Goal: Information Seeking & Learning: Learn about a topic

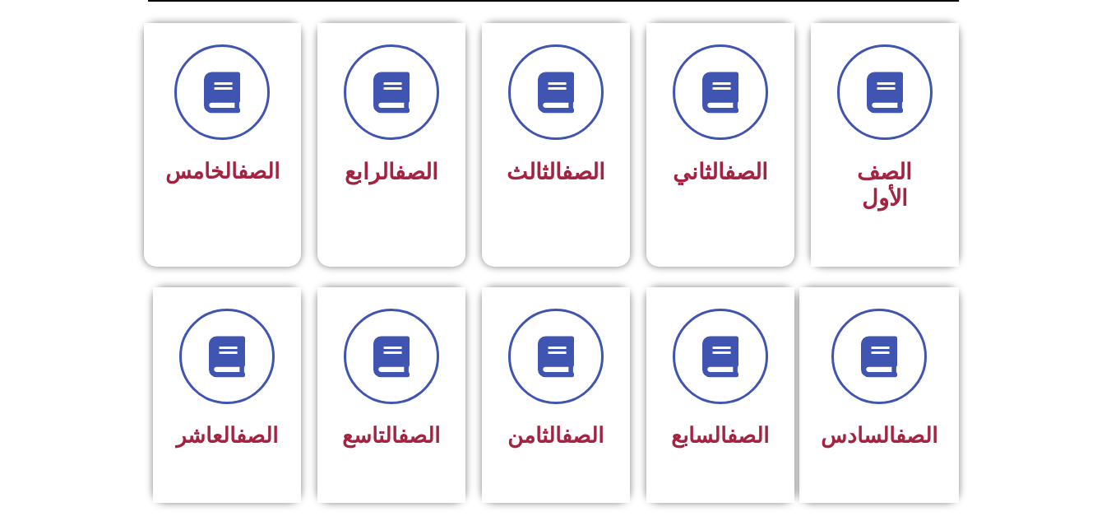
scroll to position [447, 0]
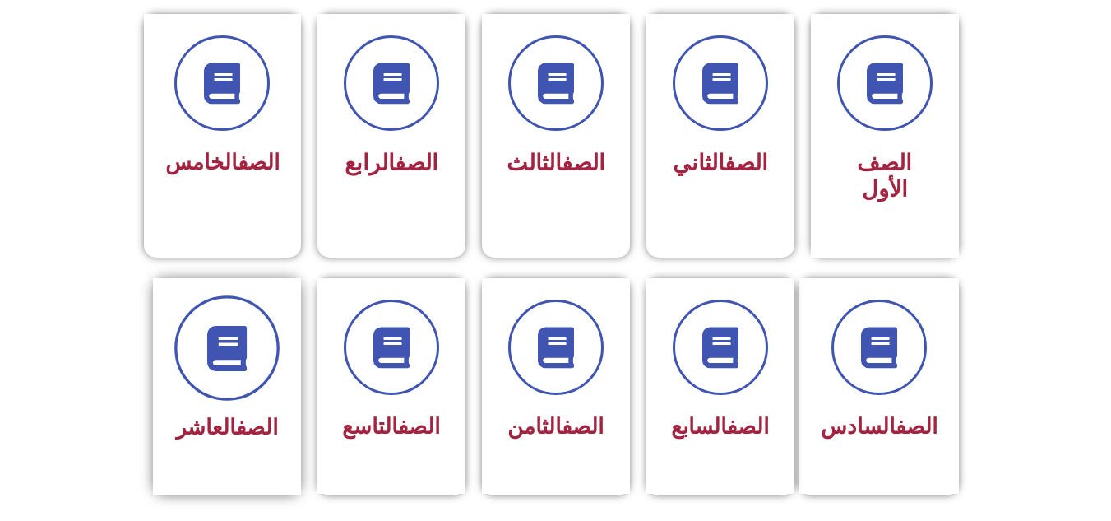
click at [239, 350] on span at bounding box center [226, 347] width 105 height 105
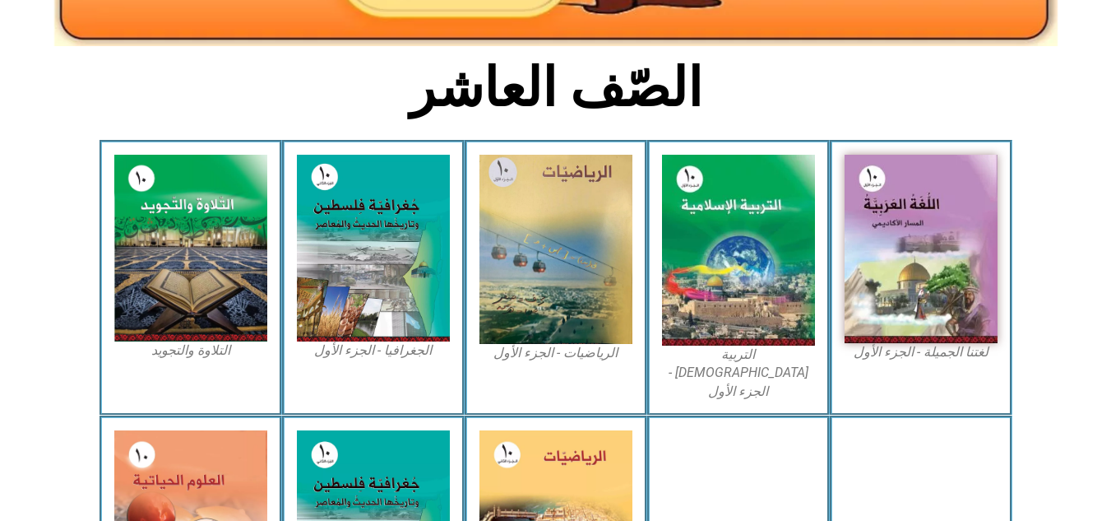
scroll to position [397, 0]
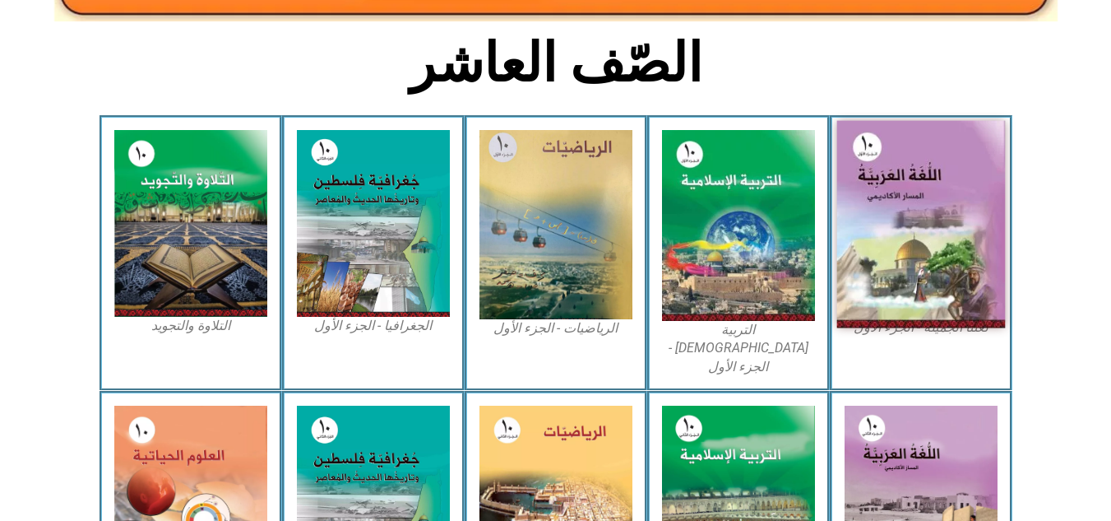
click at [940, 203] on img at bounding box center [920, 224] width 169 height 207
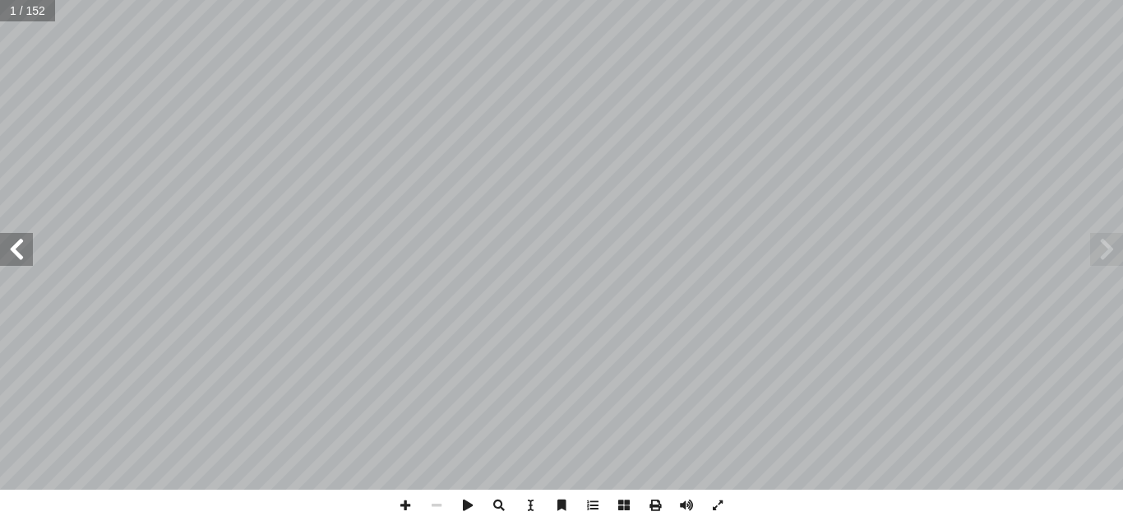
click at [25, 251] on span at bounding box center [16, 249] width 33 height 33
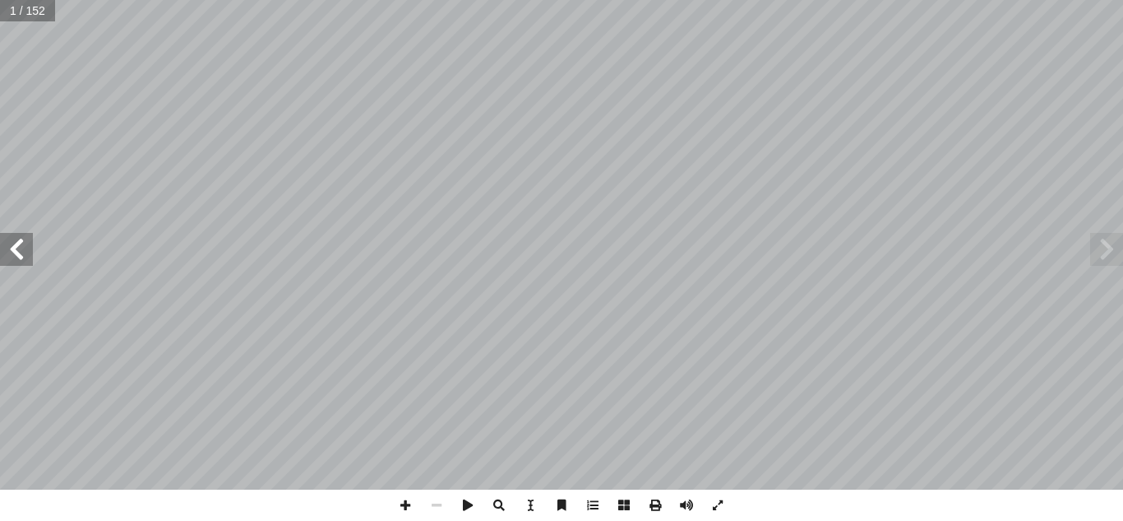
click at [25, 251] on span at bounding box center [16, 249] width 33 height 33
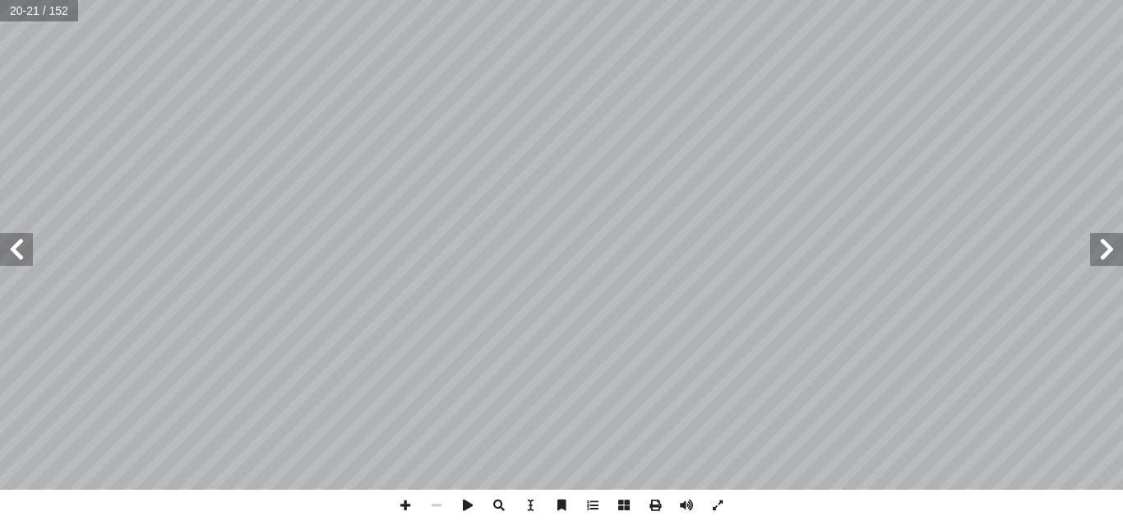
click at [25, 251] on span at bounding box center [16, 249] width 33 height 33
click at [660, 503] on span at bounding box center [655, 504] width 31 height 31
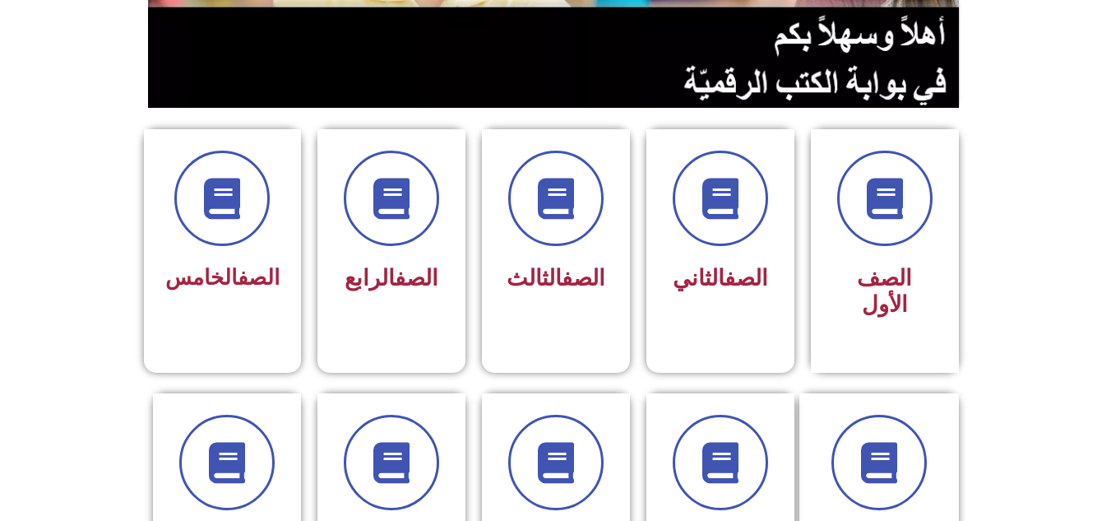
scroll to position [354, 0]
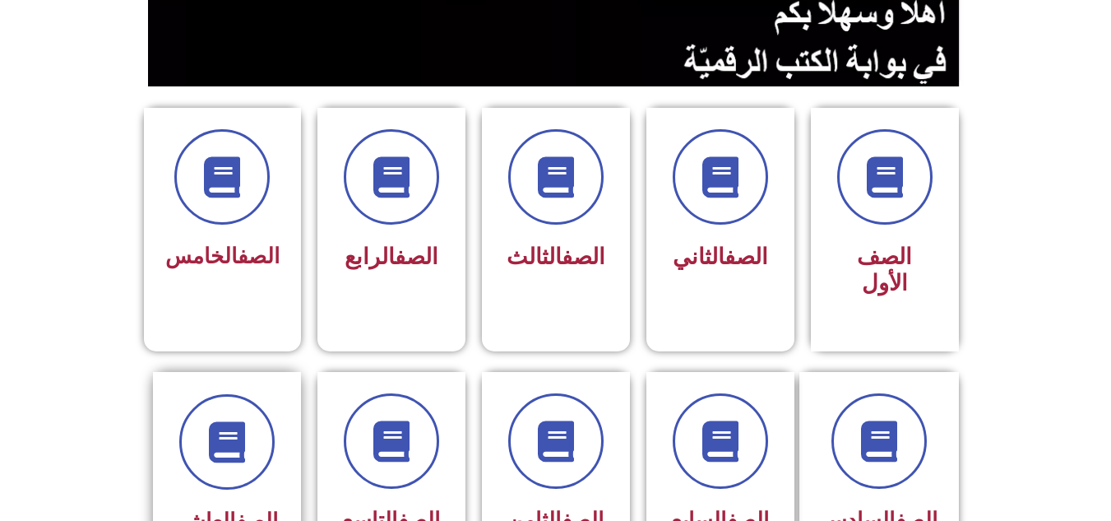
click at [175, 409] on div at bounding box center [227, 441] width 104 height 95
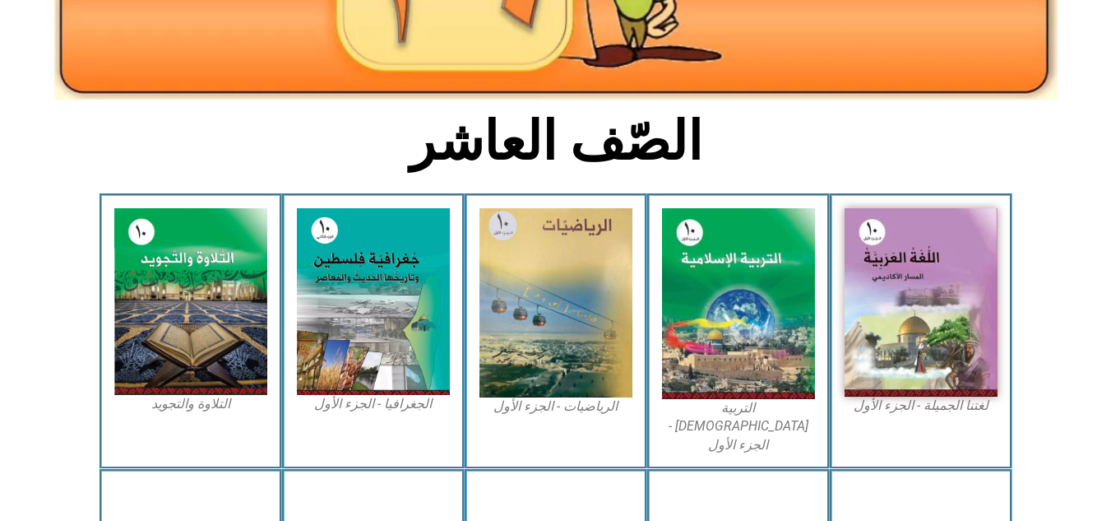
scroll to position [322, 0]
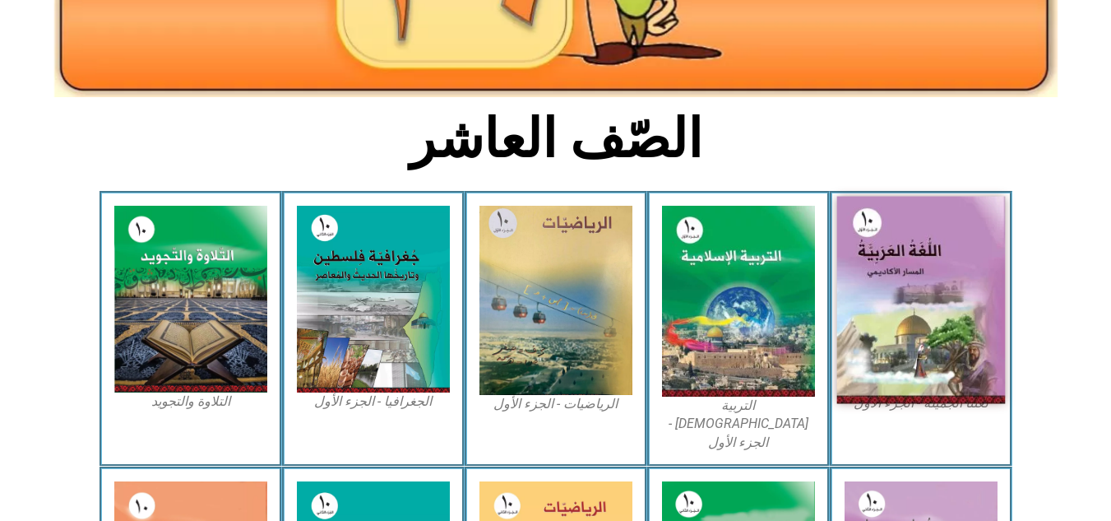
click at [957, 271] on img at bounding box center [920, 300] width 169 height 207
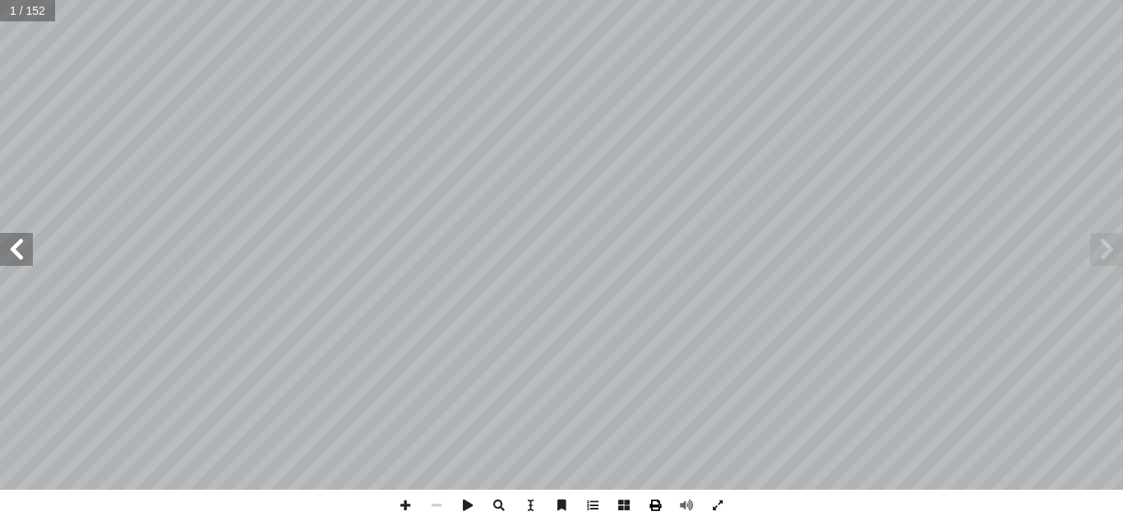
click at [650, 509] on span at bounding box center [655, 504] width 31 height 31
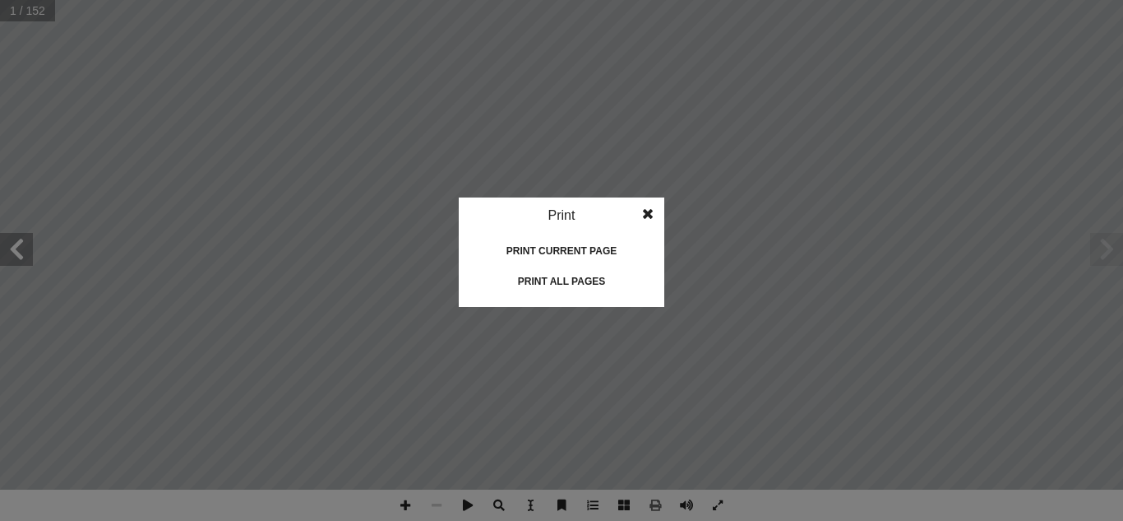
click at [648, 218] on span at bounding box center [648, 213] width 30 height 33
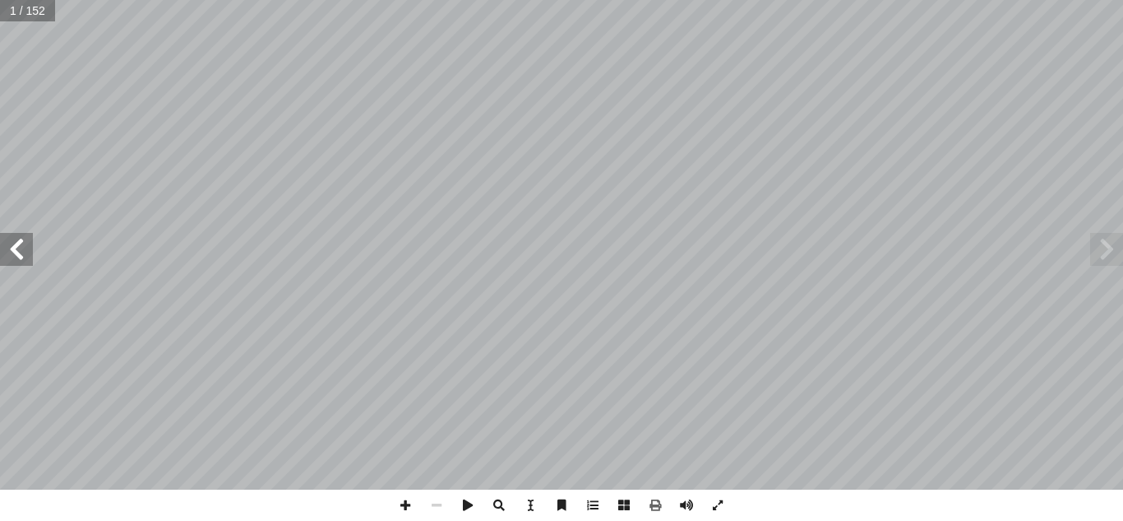
click at [17, 264] on span at bounding box center [16, 249] width 33 height 33
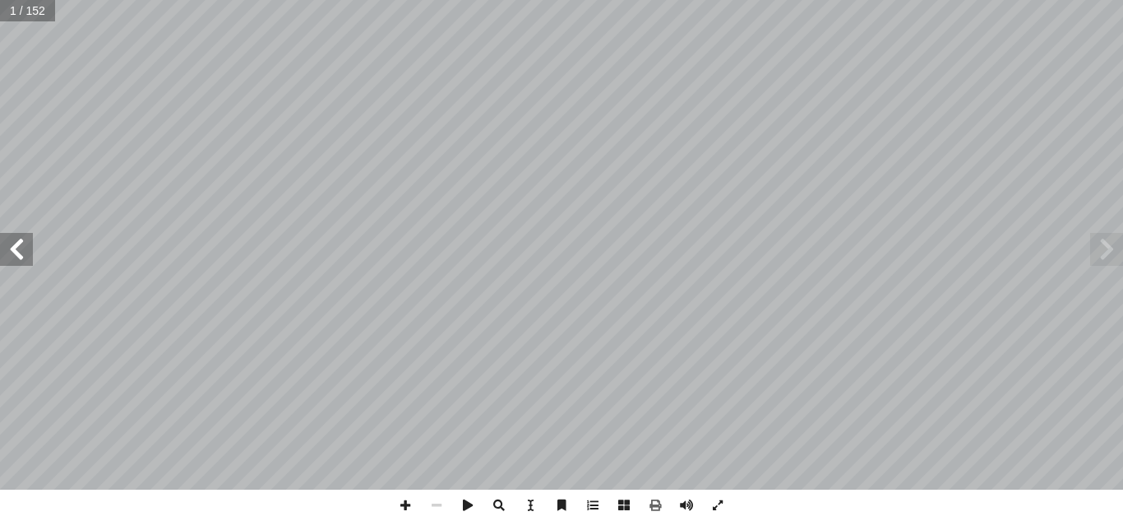
click at [17, 264] on span at bounding box center [16, 249] width 33 height 33
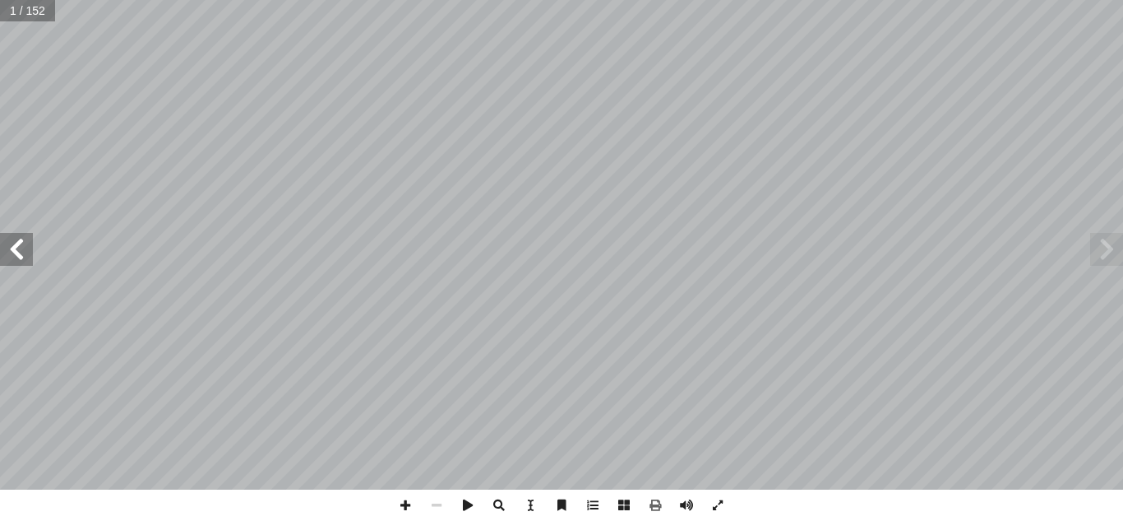
click at [17, 264] on span at bounding box center [16, 249] width 33 height 33
click at [20, 262] on span at bounding box center [16, 249] width 33 height 33
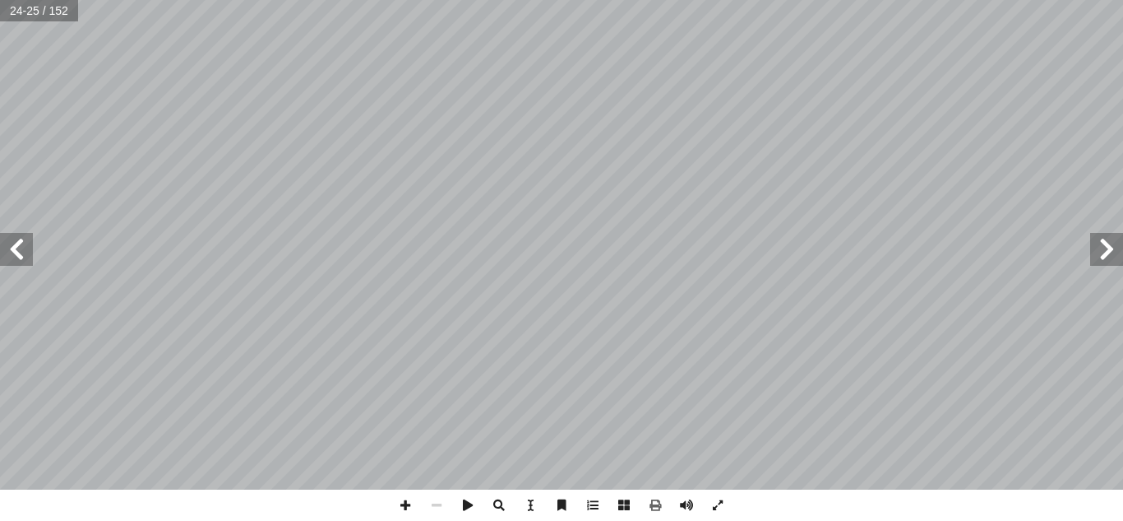
click at [1114, 259] on span at bounding box center [1107, 249] width 33 height 33
click at [646, 508] on span at bounding box center [655, 504] width 31 height 31
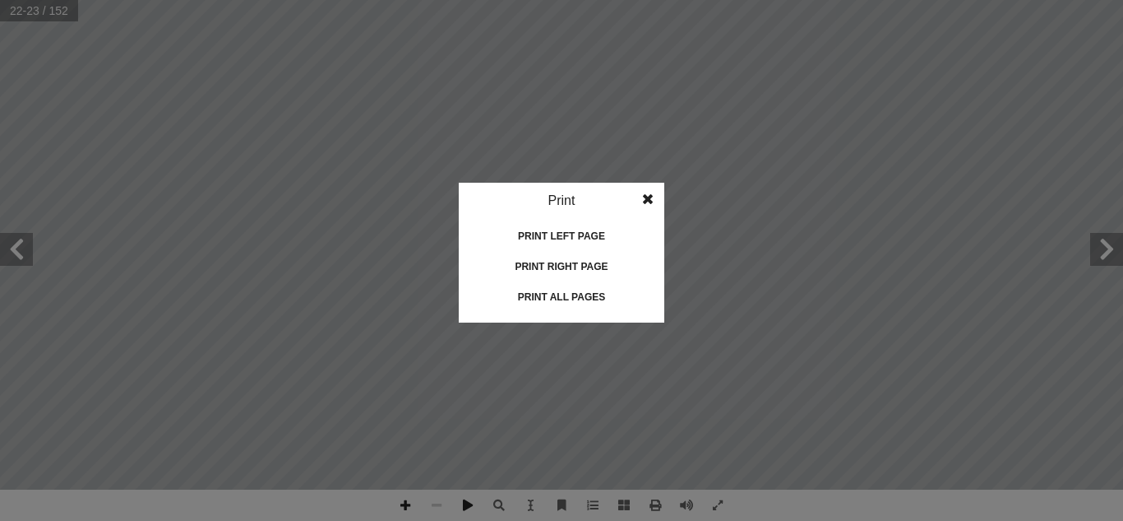
click at [574, 288] on div "Print all pages" at bounding box center [561, 297] width 164 height 26
